Goal: Information Seeking & Learning: Learn about a topic

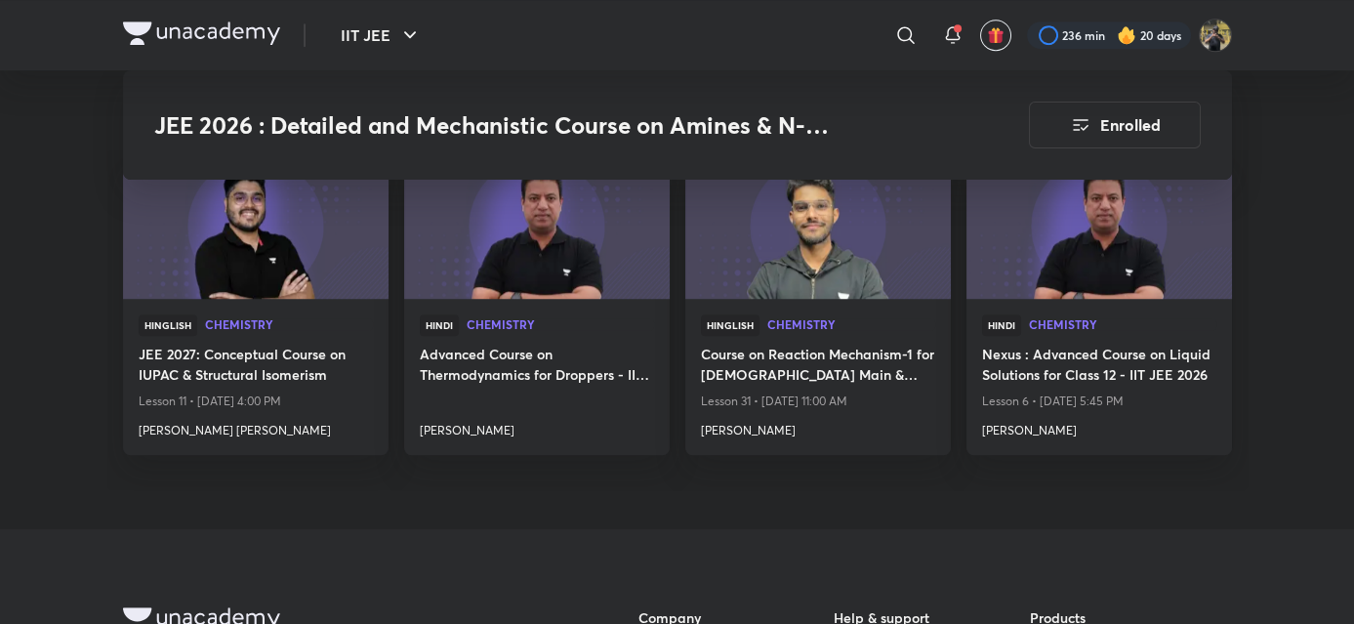
click at [231, 30] on img at bounding box center [201, 32] width 157 height 23
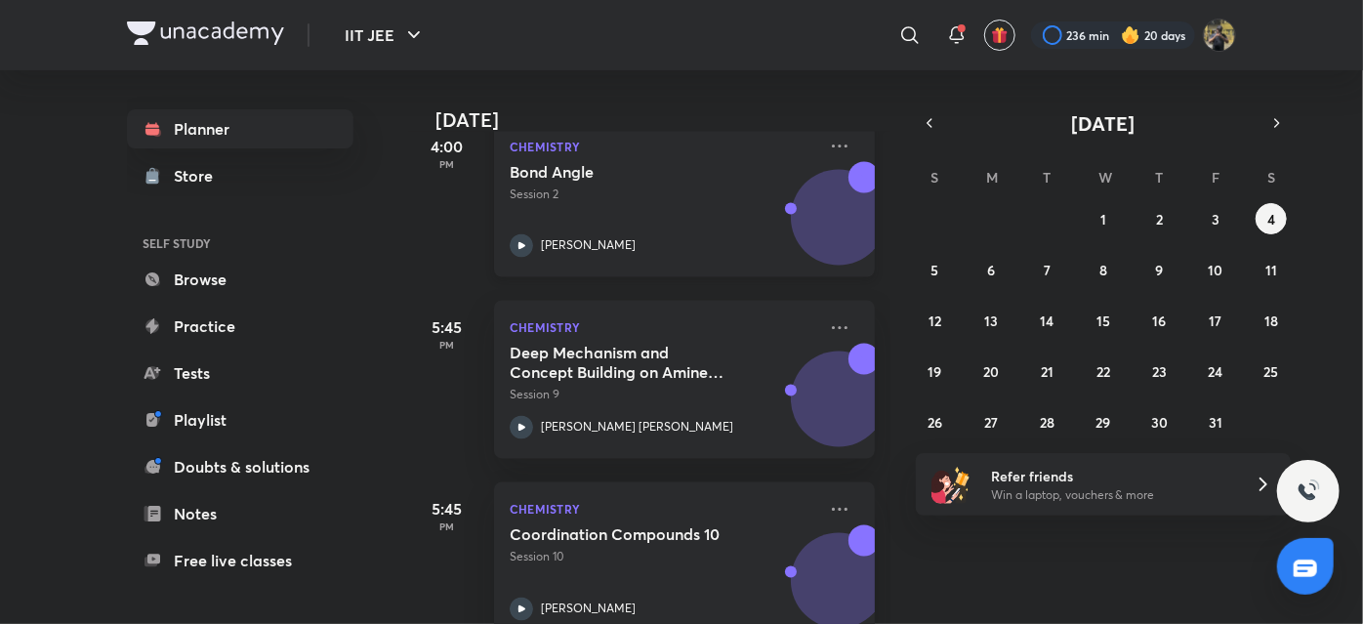
scroll to position [1709, 0]
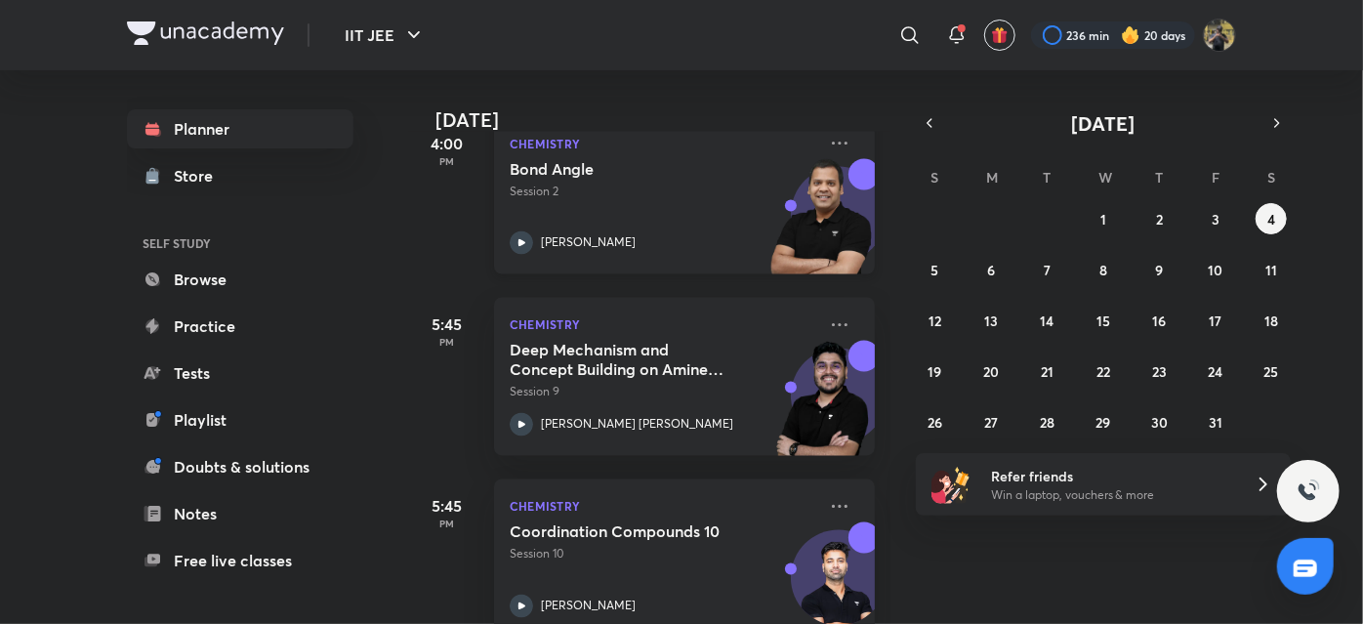
click at [660, 183] on p "Session 2" at bounding box center [662, 192] width 306 height 18
